Goal: Task Accomplishment & Management: Complete application form

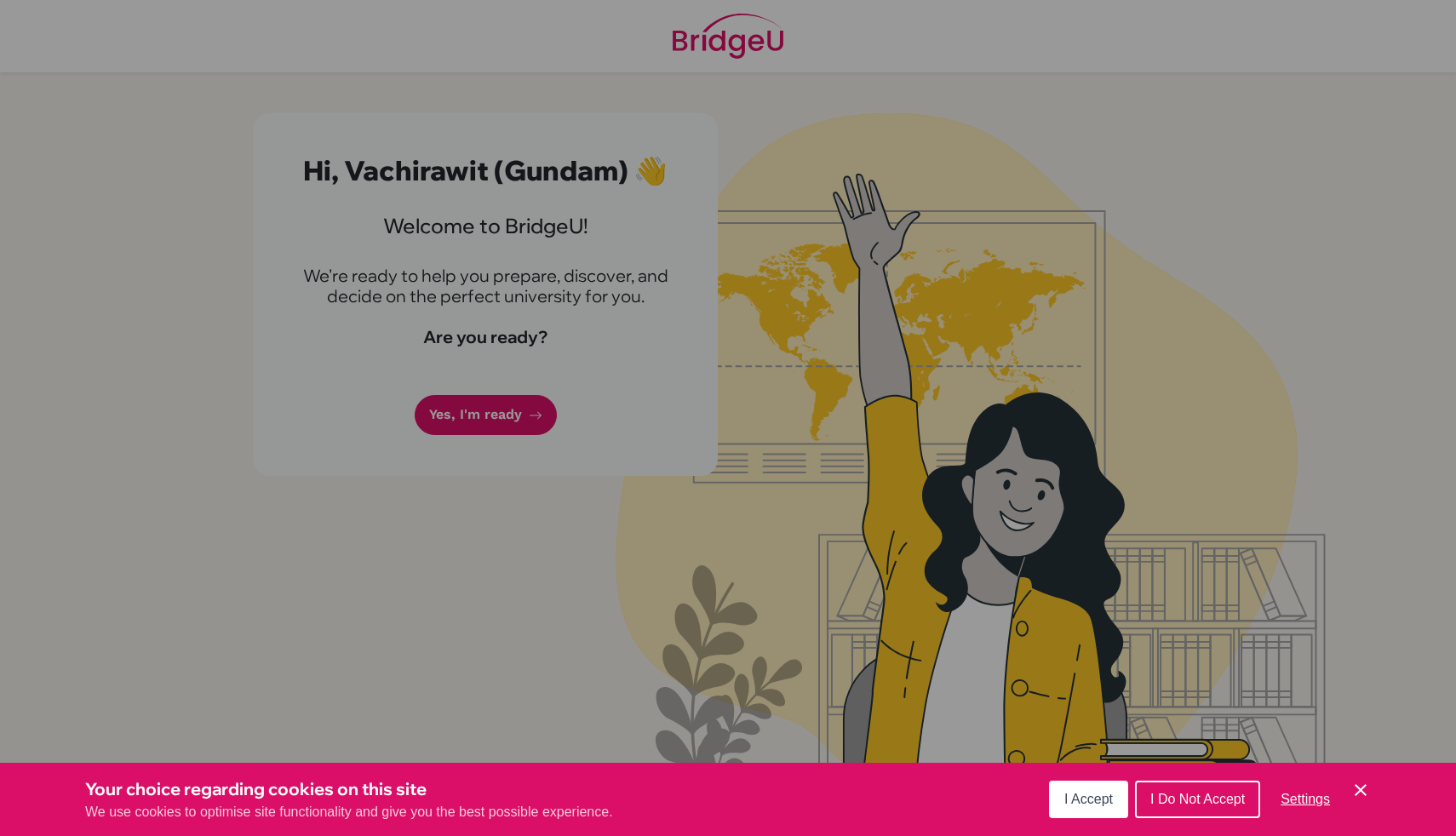
click at [1100, 802] on span "I Accept" at bounding box center [1089, 799] width 49 height 15
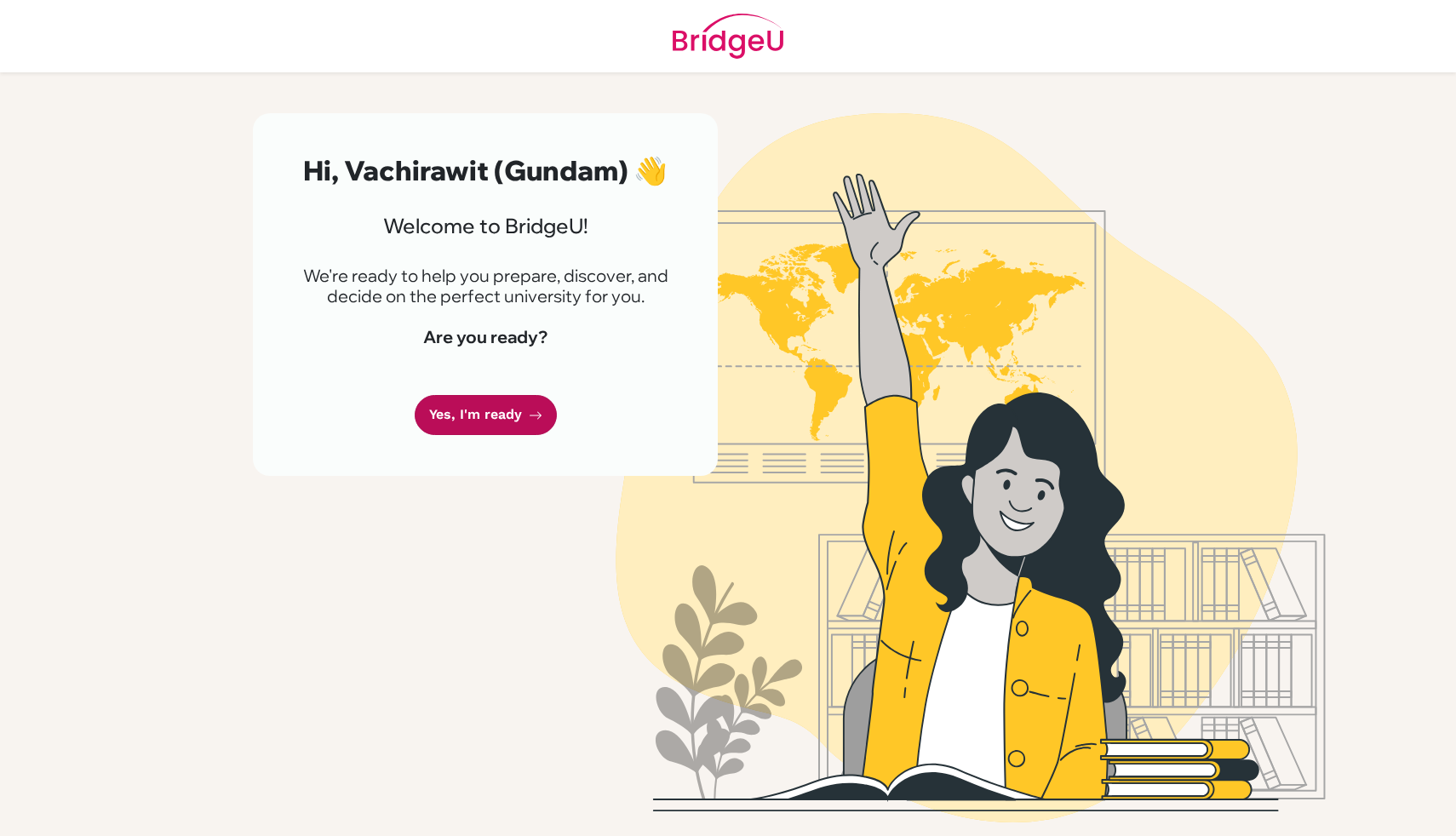
click at [455, 415] on link "Yes, I'm ready" at bounding box center [485, 415] width 143 height 40
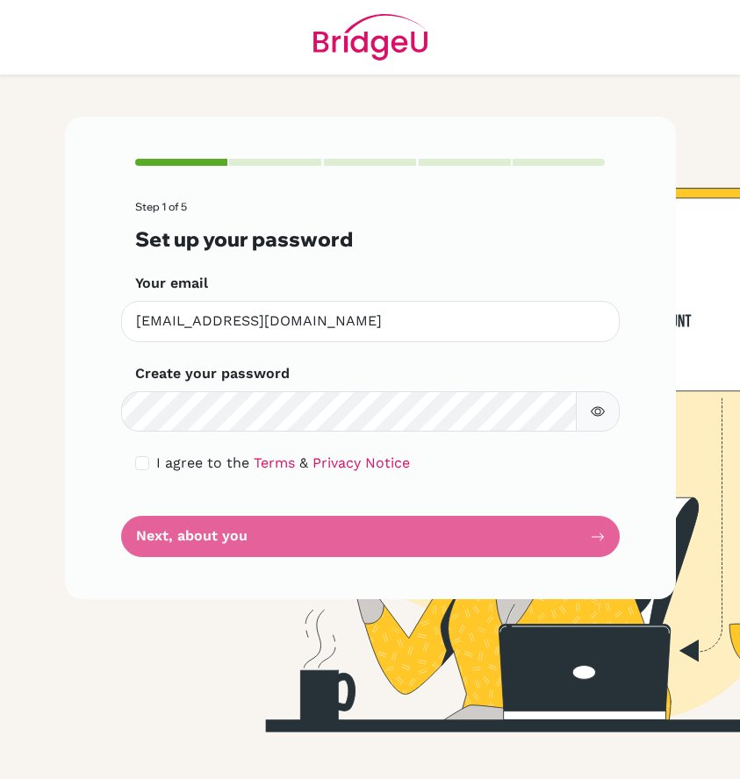
click at [151, 463] on div "I agree to the Terms & Privacy Notice" at bounding box center [370, 463] width 470 height 21
click at [146, 475] on form "Step 1 of 5 Set up your password Your email [EMAIL_ADDRESS][DOMAIN_NAME] Invali…" at bounding box center [370, 379] width 470 height 356
click at [142, 460] on input "checkbox" at bounding box center [142, 463] width 14 height 14
checkbox input "true"
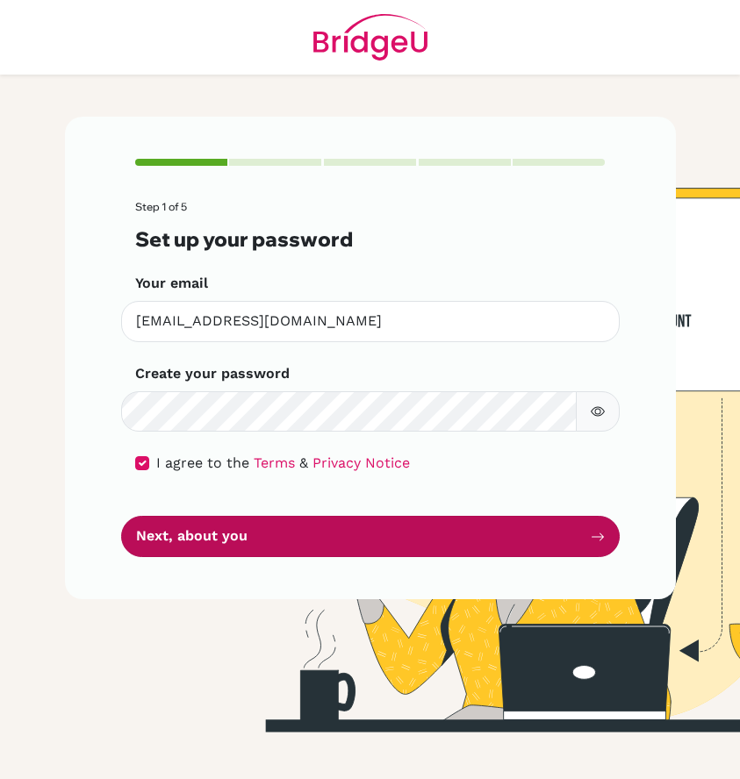
click at [162, 536] on button "Next, about you" at bounding box center [370, 536] width 498 height 41
